Goal: Information Seeking & Learning: Learn about a topic

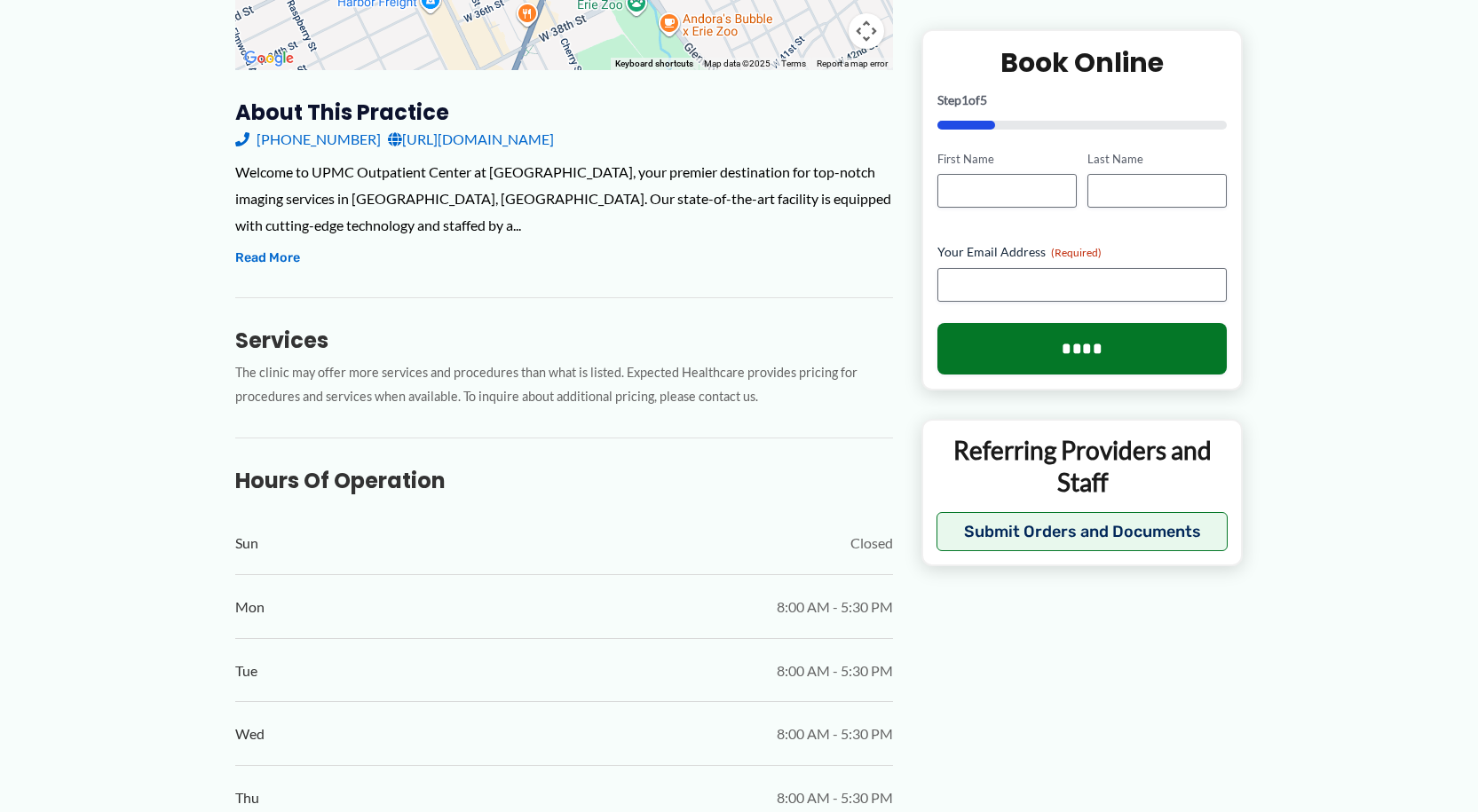
scroll to position [540, 0]
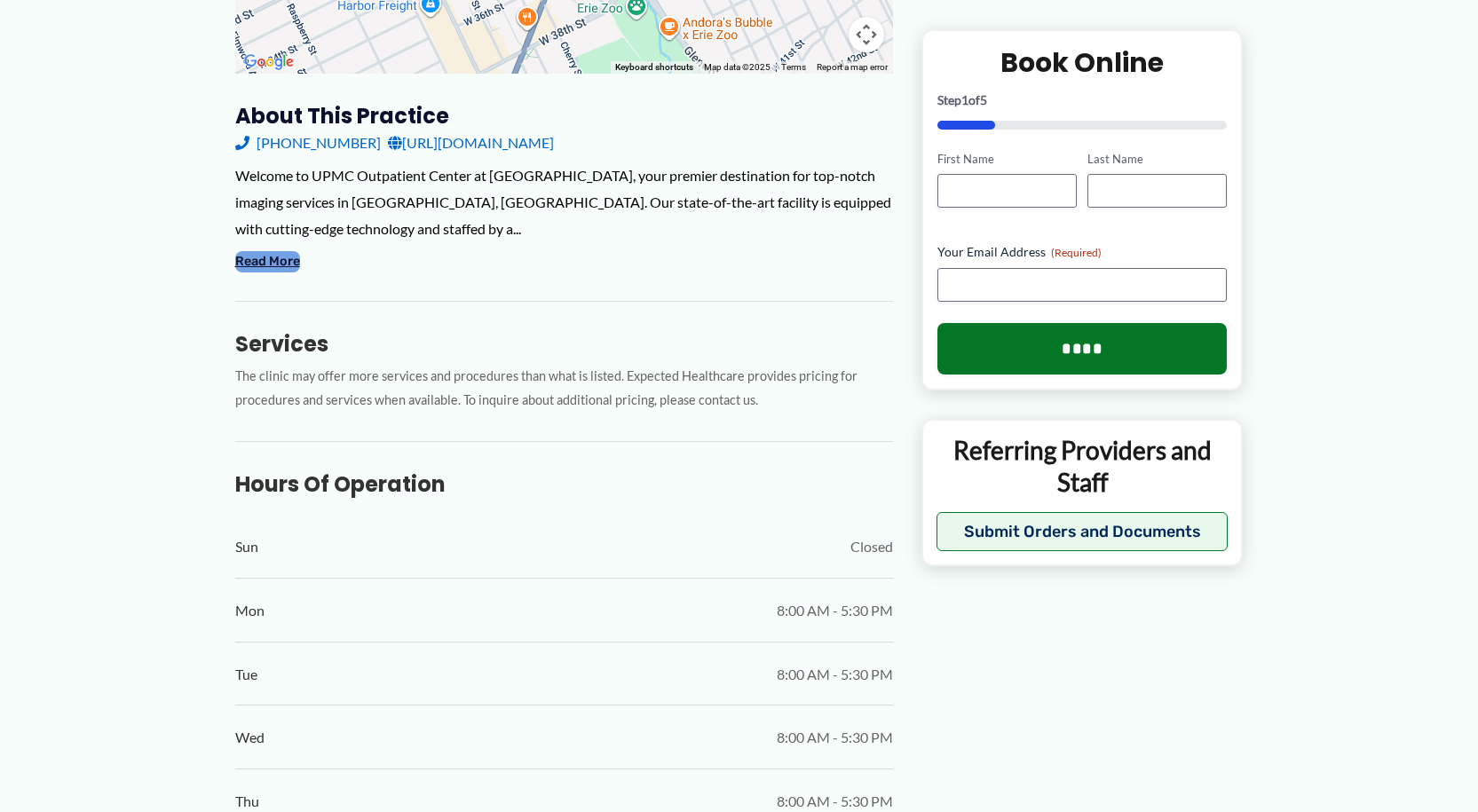
click at [268, 251] on button "Read More" at bounding box center [267, 261] width 65 height 21
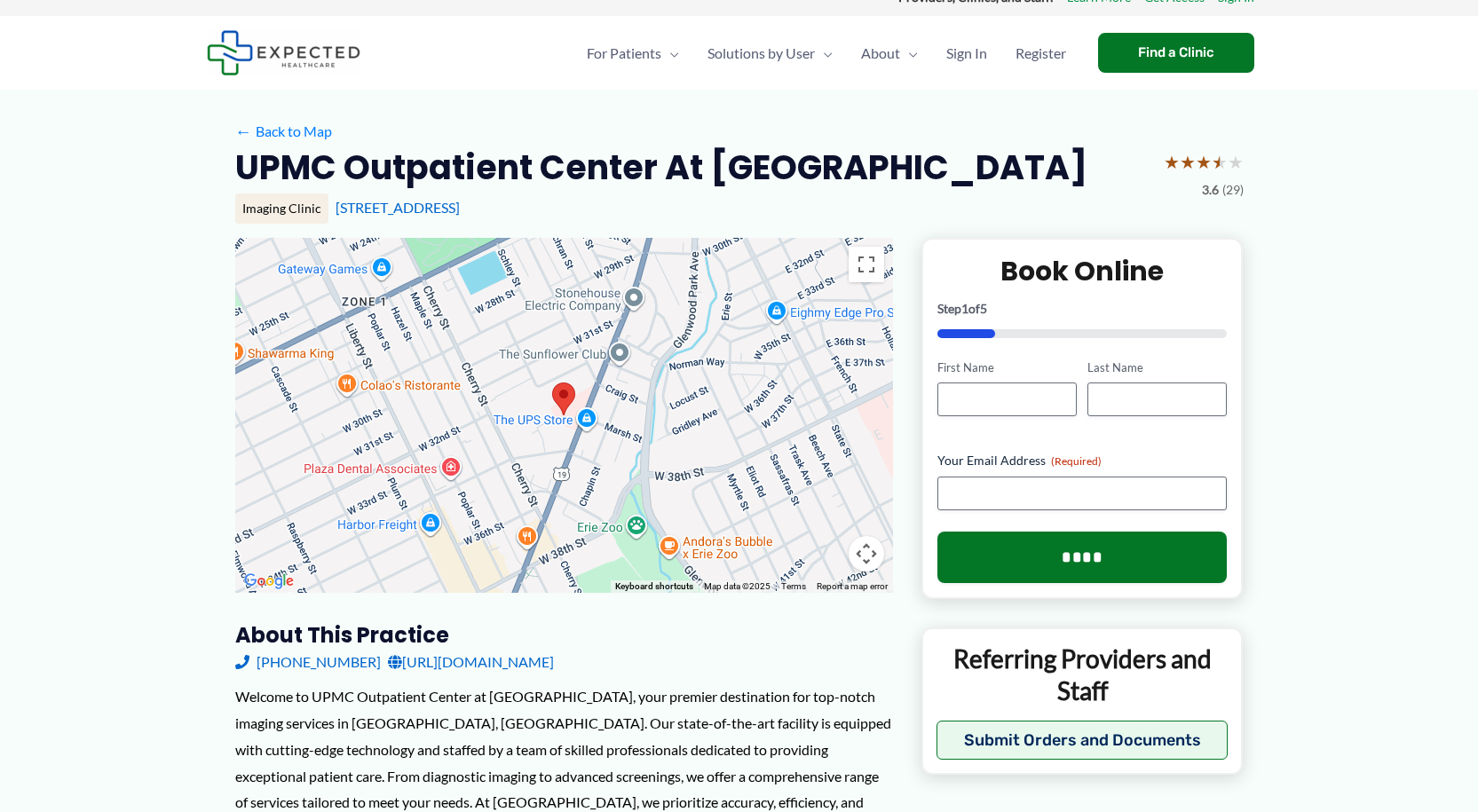
scroll to position [0, 0]
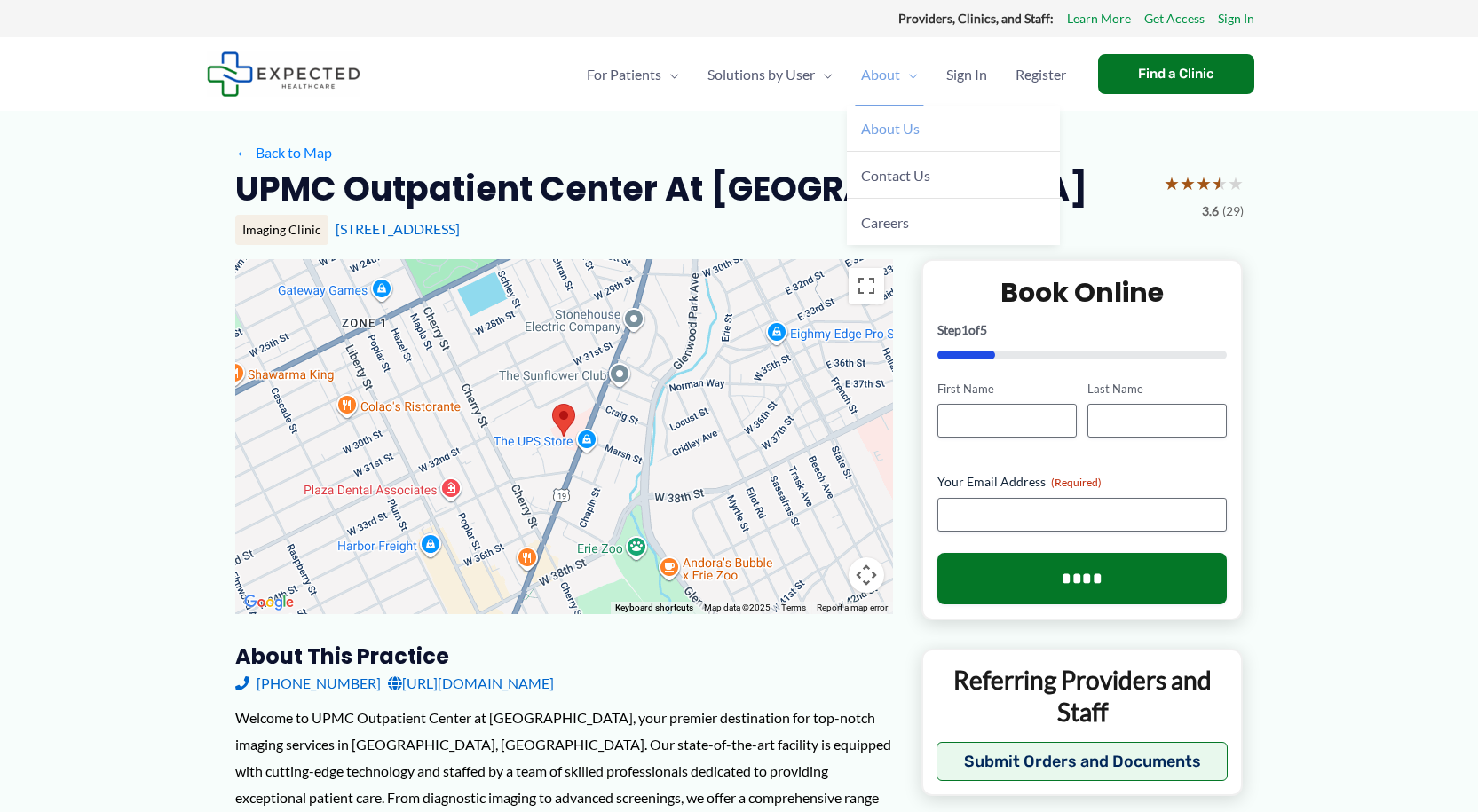
click at [877, 130] on span "About Us" at bounding box center [890, 128] width 58 height 16
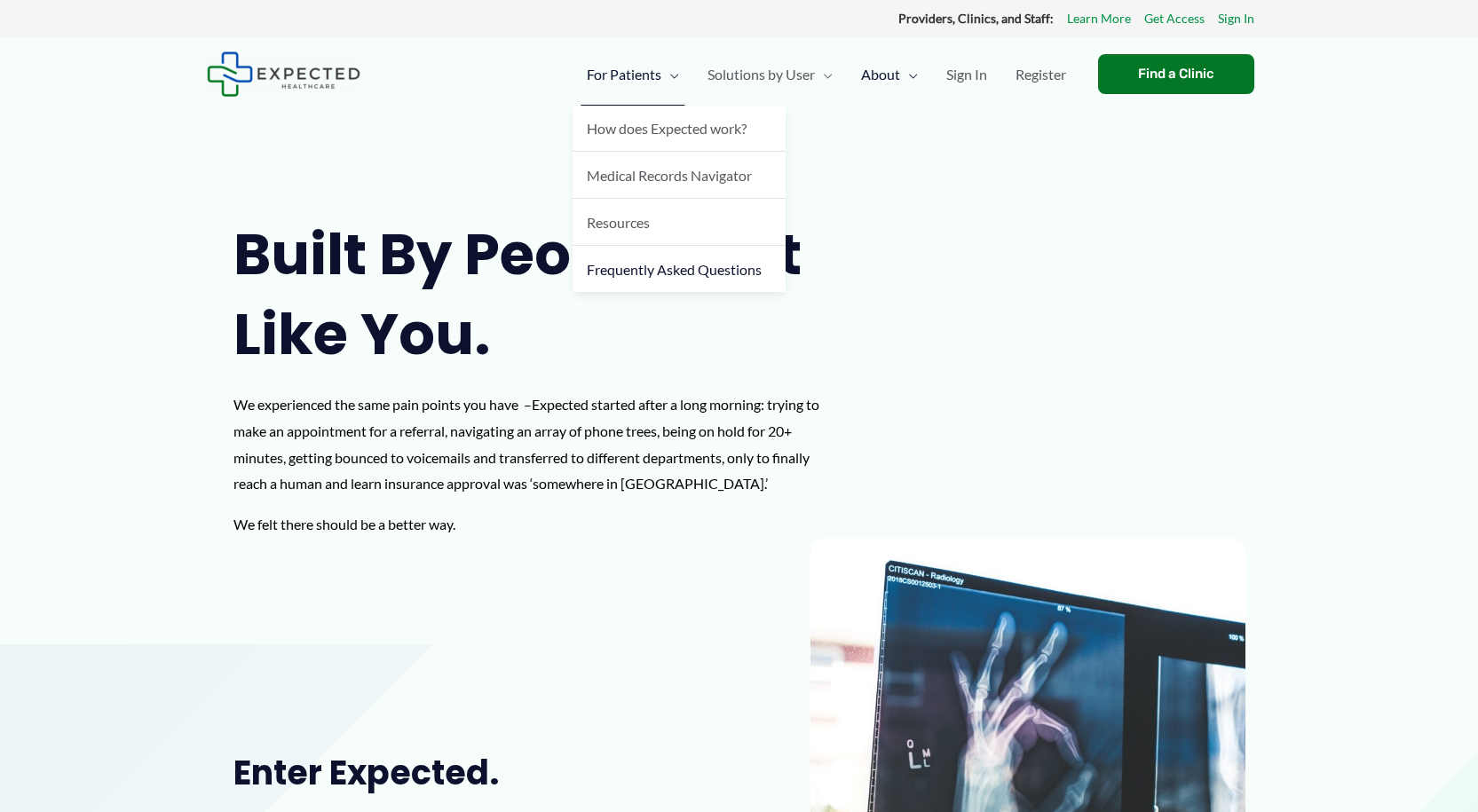
click at [667, 276] on span "Frequently Asked Questions" at bounding box center [674, 269] width 175 height 16
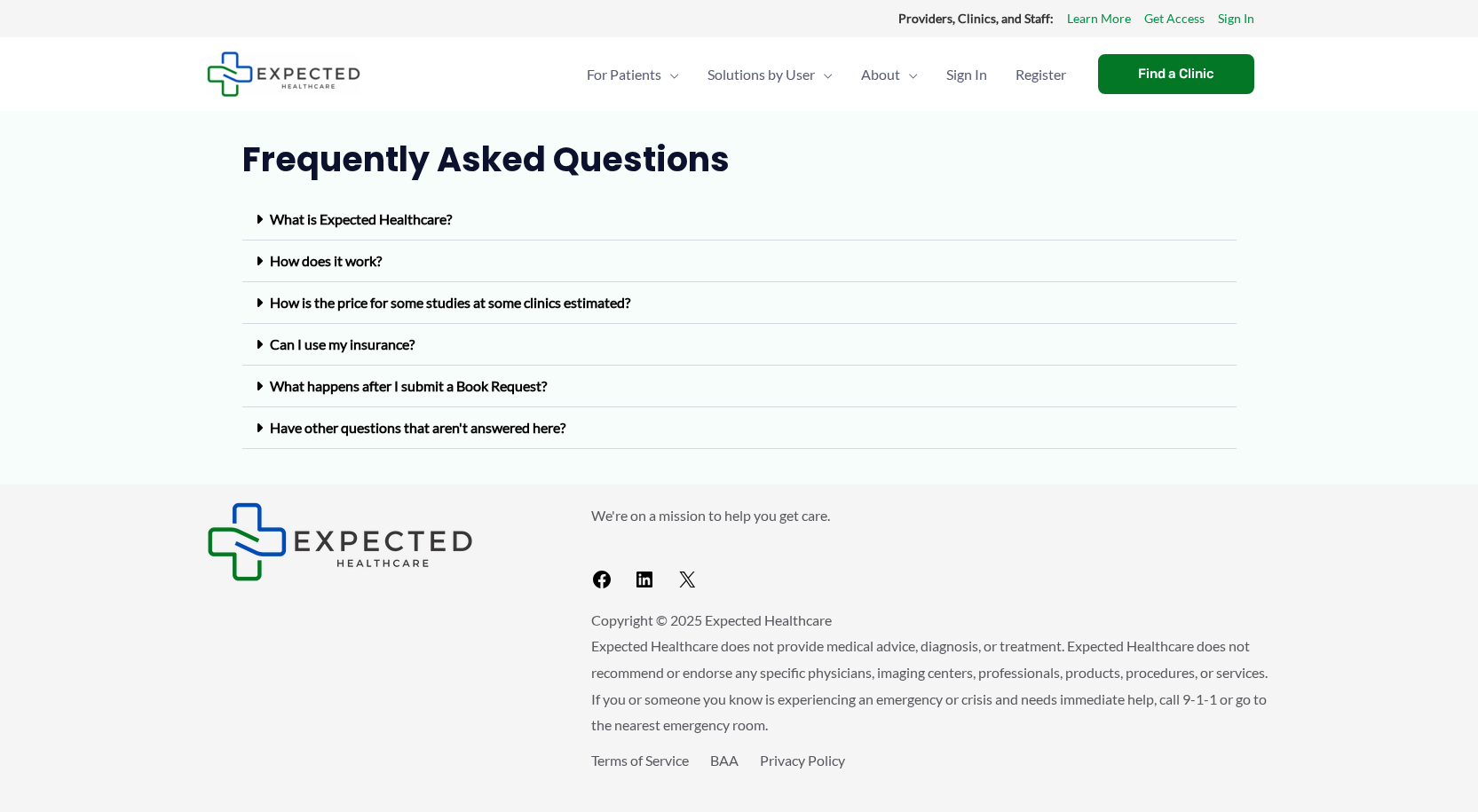
click at [579, 343] on div "Can I use my insurance?" at bounding box center [740, 345] width 994 height 42
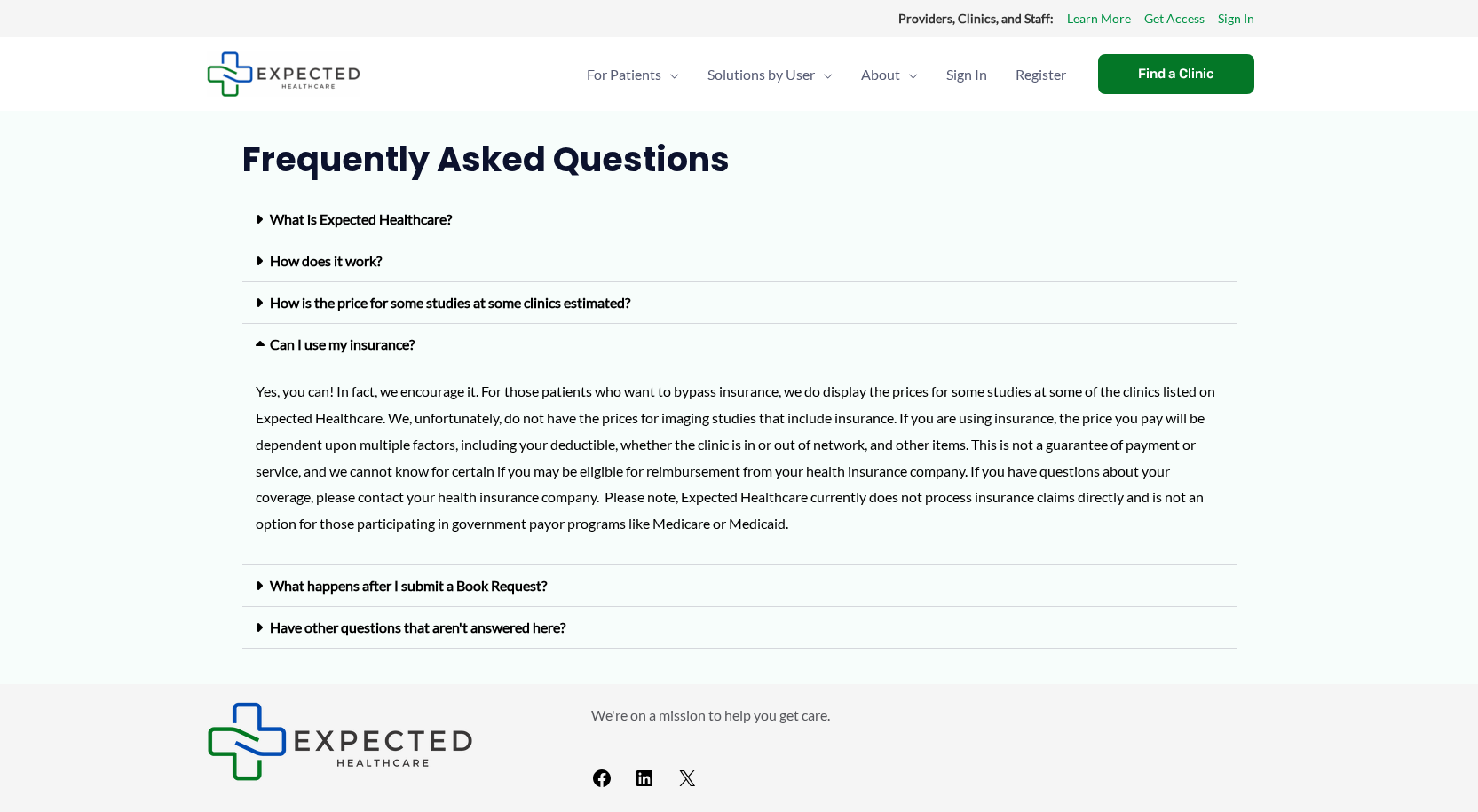
click at [785, 327] on div "Can I use my insurance?" at bounding box center [740, 344] width 994 height 41
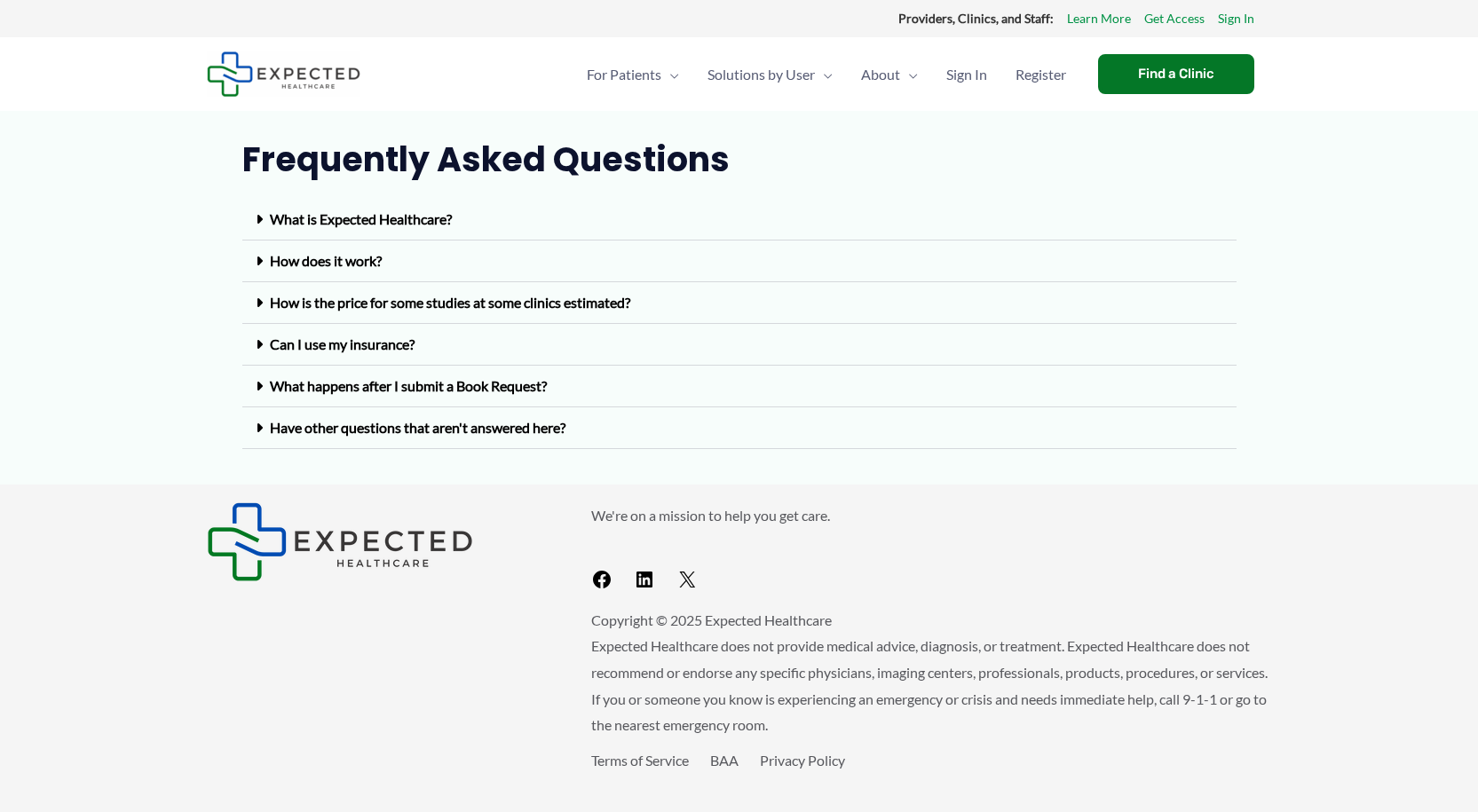
click at [336, 212] on link "What is Expected Healthcare?" at bounding box center [360, 219] width 182 height 16
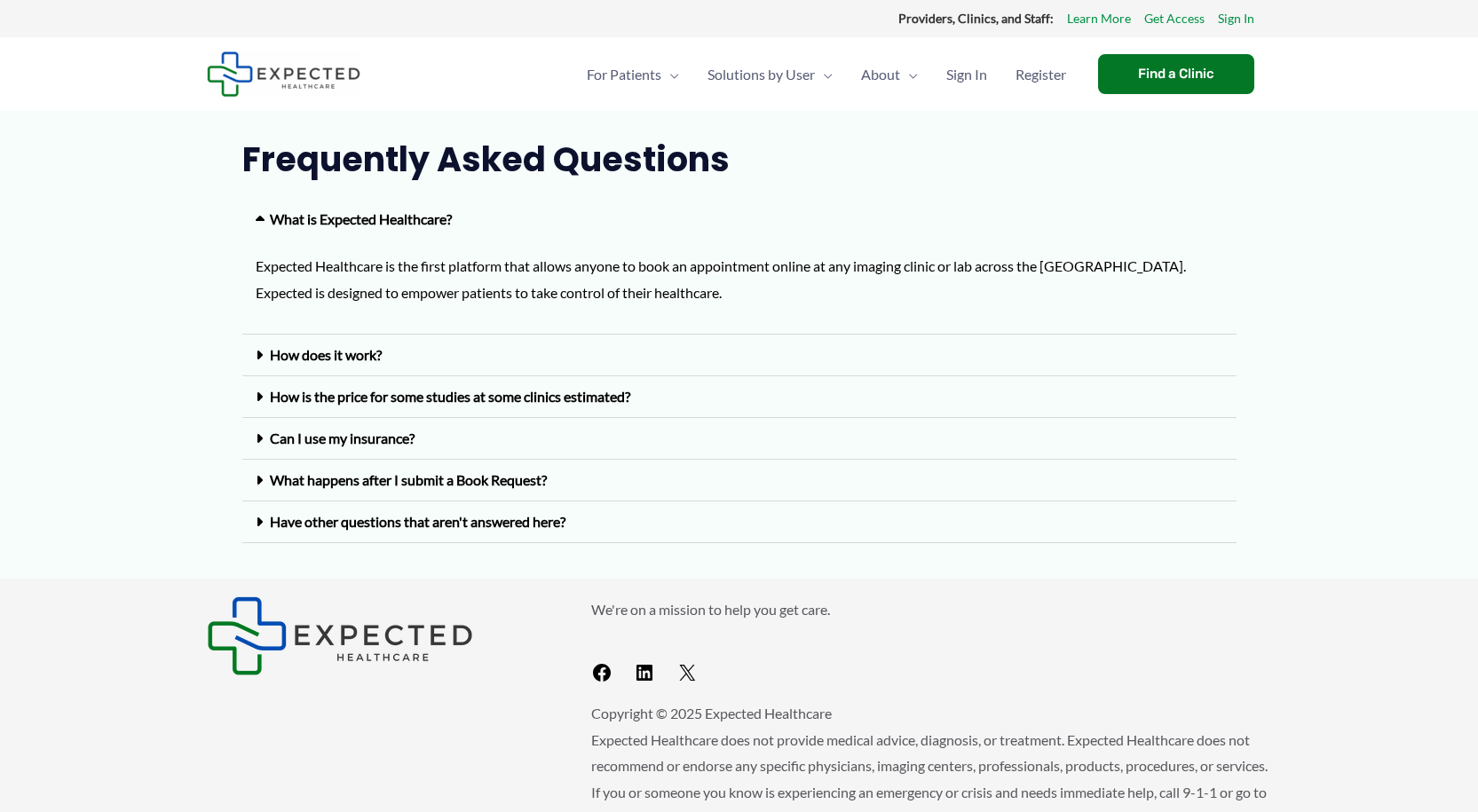
click at [618, 349] on div "How does it work?" at bounding box center [740, 356] width 994 height 42
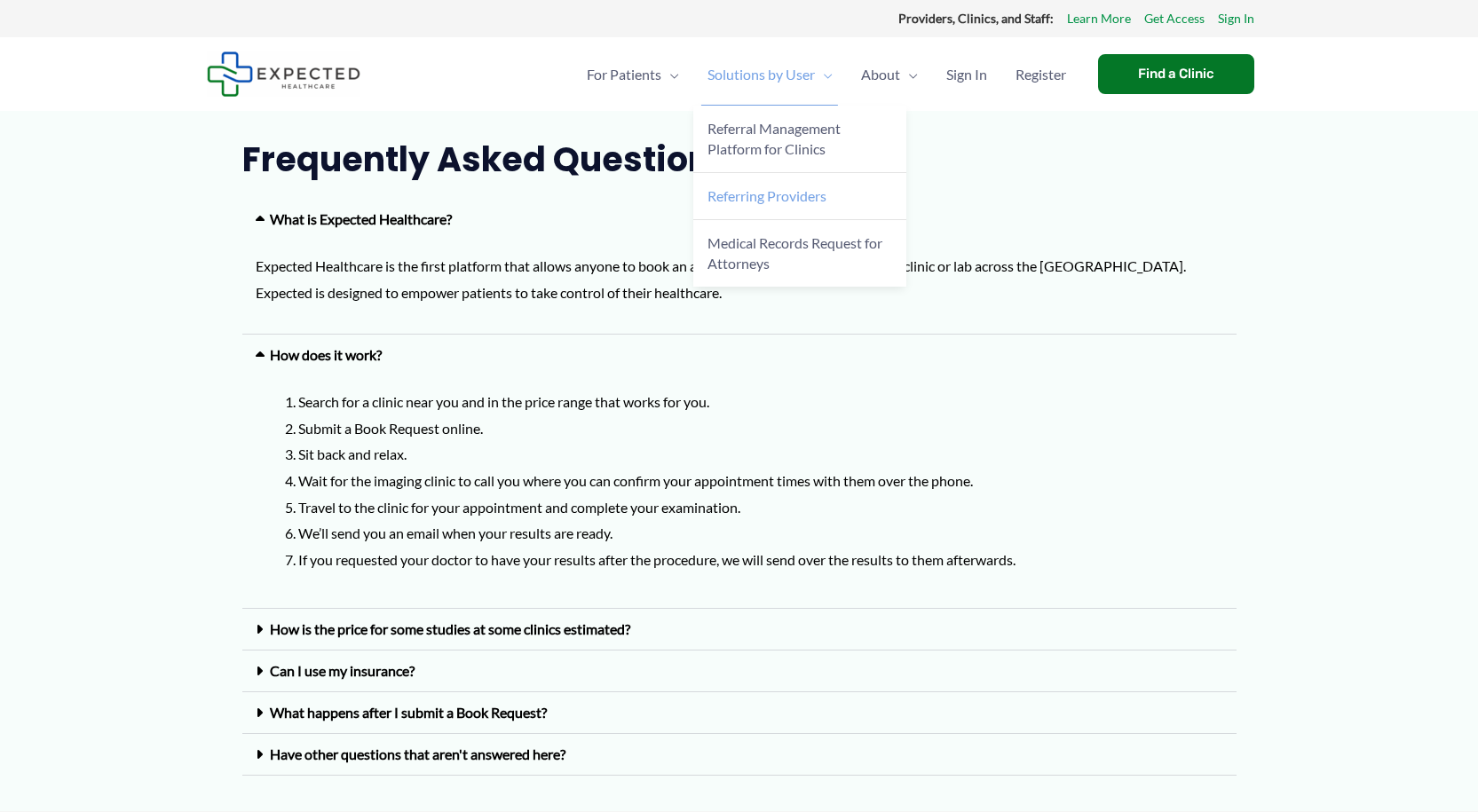
click at [796, 201] on span "Referring Providers" at bounding box center [766, 195] width 119 height 16
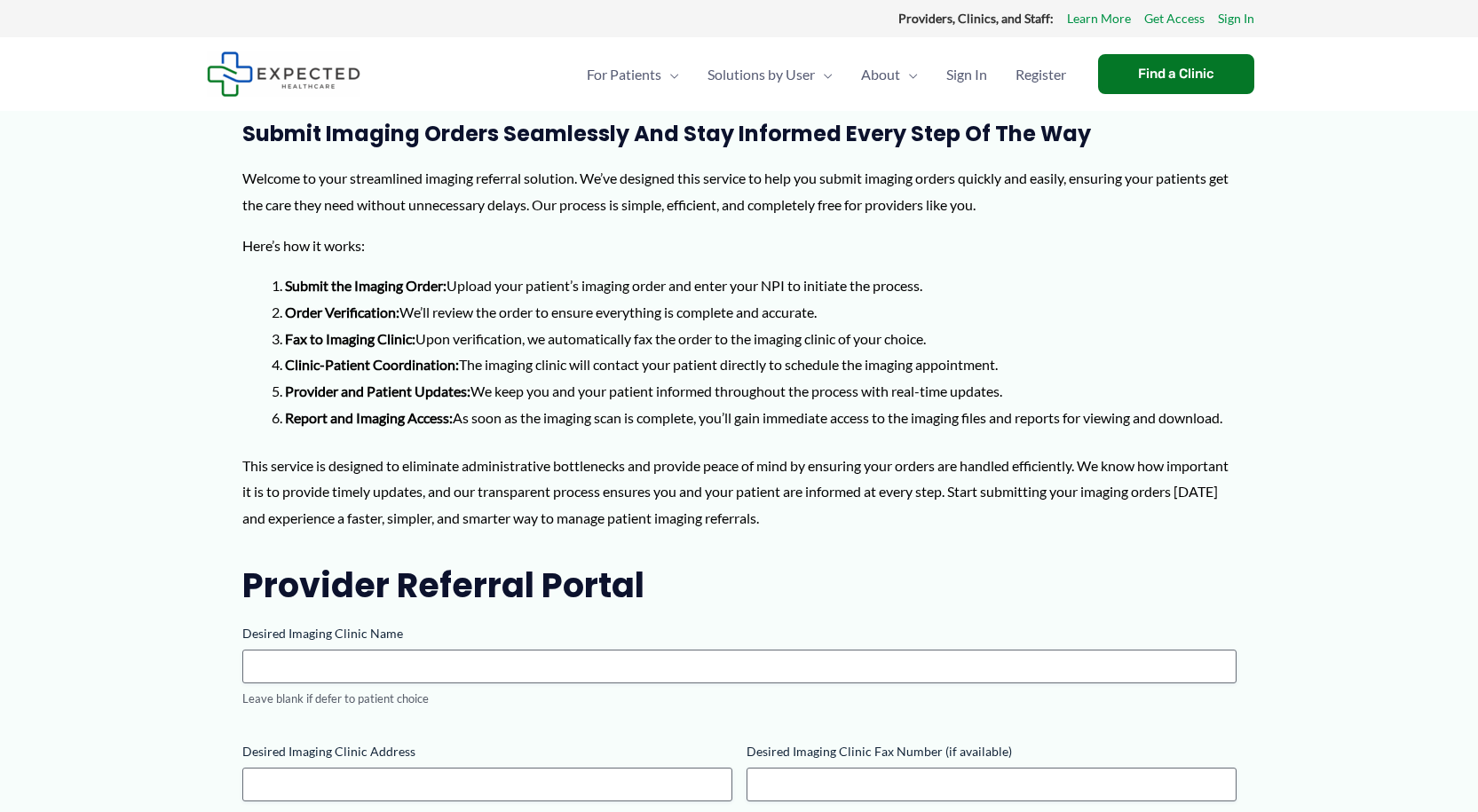
click at [1462, 304] on section "Submit Imaging Orders Seamlessly and Stay Informed Every Step of the Way Welcom…" at bounding box center [739, 594] width 1478 height 965
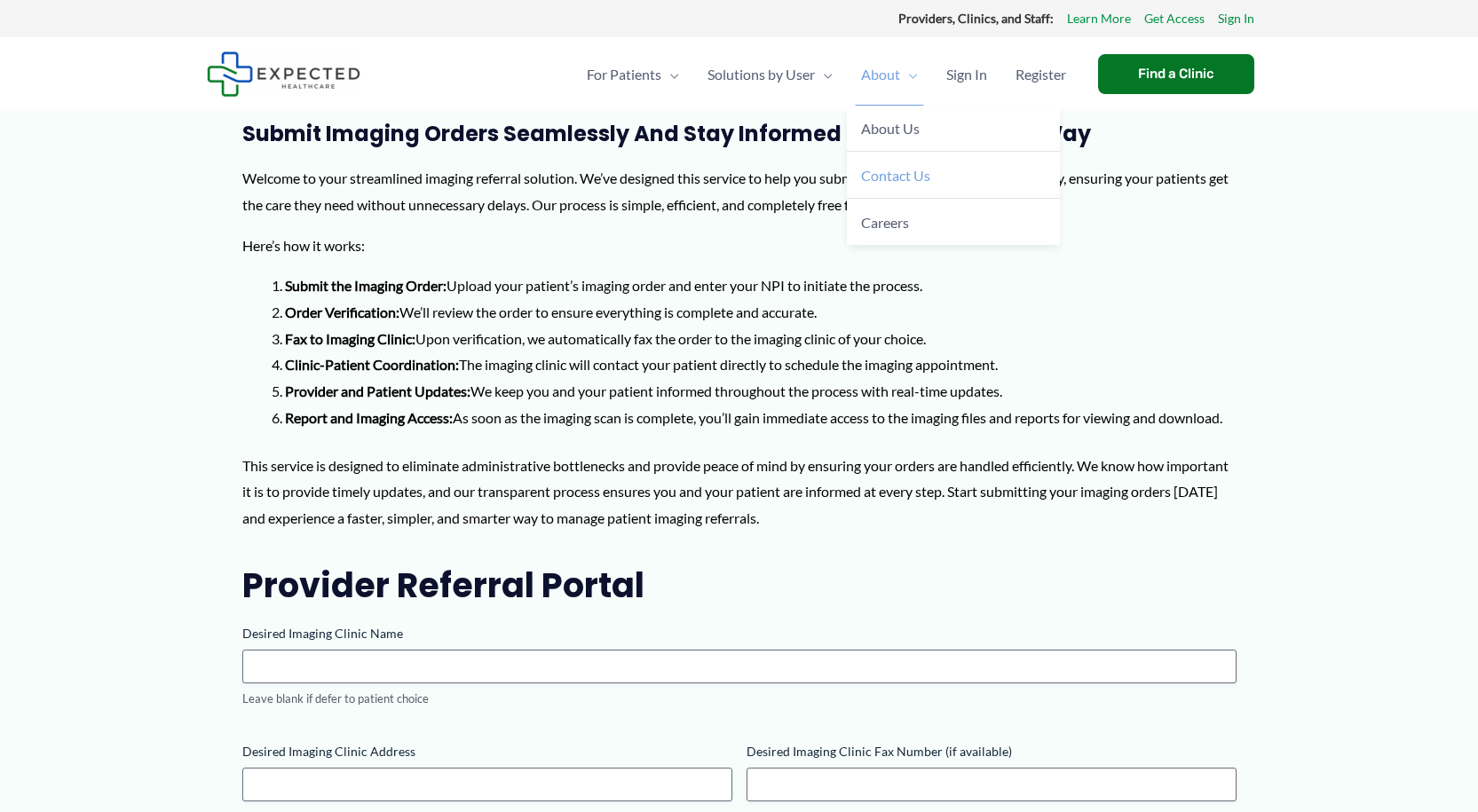
click at [890, 172] on span "Contact Us" at bounding box center [896, 175] width 69 height 16
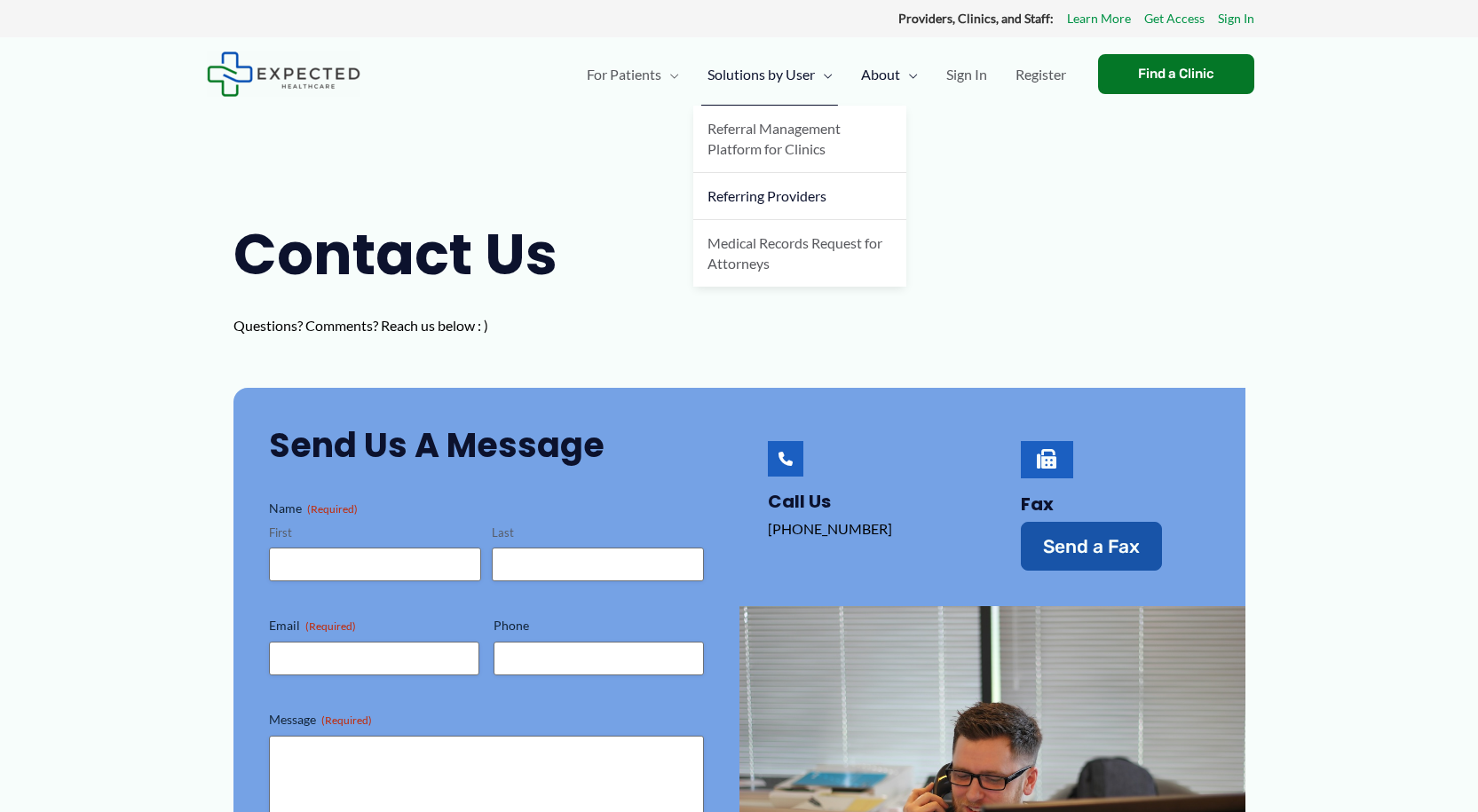
click at [752, 191] on span "Referring Providers" at bounding box center [766, 195] width 119 height 16
